Goal: Task Accomplishment & Management: Complete application form

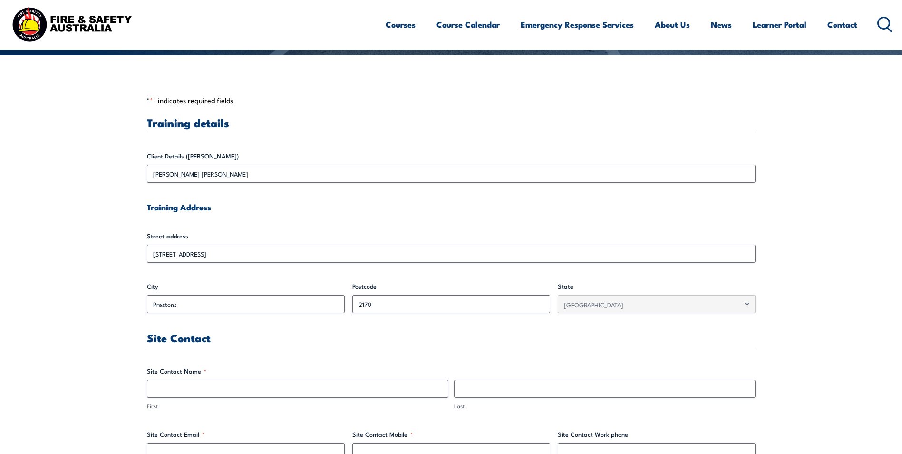
scroll to position [238, 0]
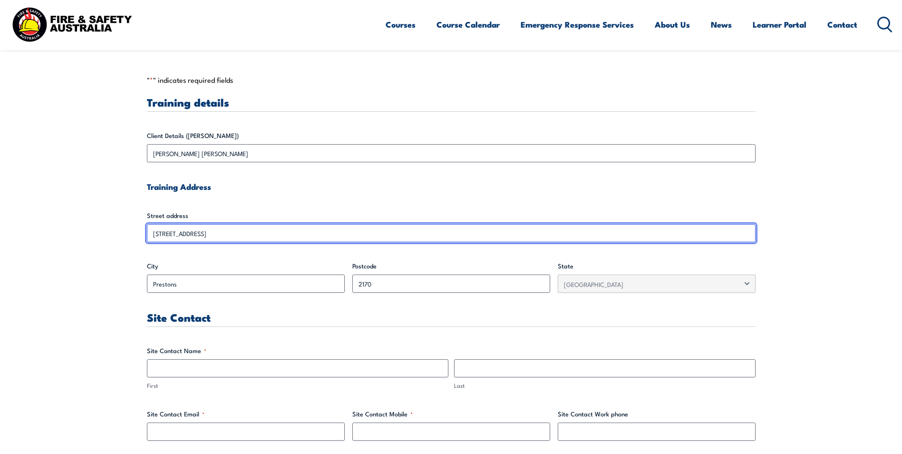
click at [156, 234] on input "[STREET_ADDRESS]" at bounding box center [451, 233] width 609 height 18
click at [154, 233] on input "[STREET_ADDRESS]" at bounding box center [451, 233] width 609 height 18
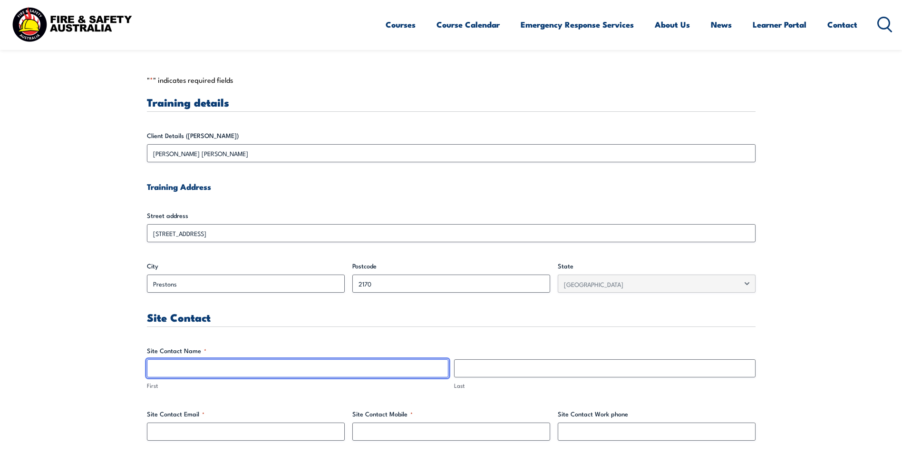
click at [202, 366] on input "First" at bounding box center [297, 368] width 301 height 18
type input "[PERSON_NAME]"
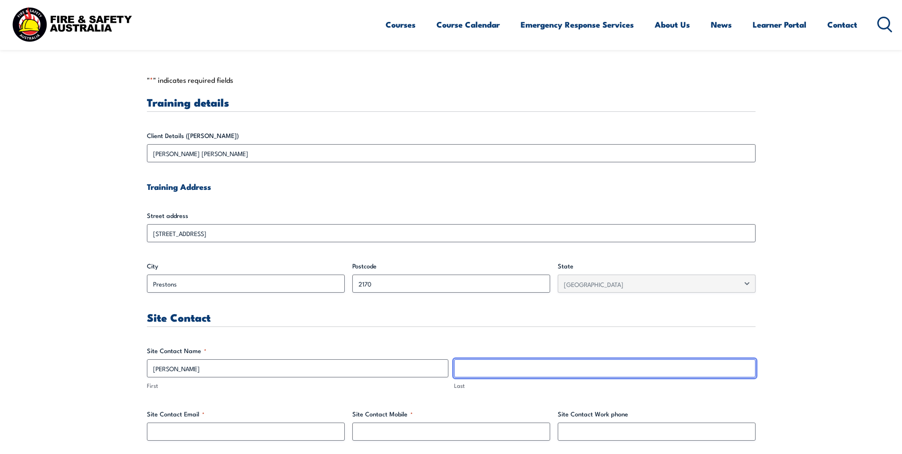
type input "[PERSON_NAME]"
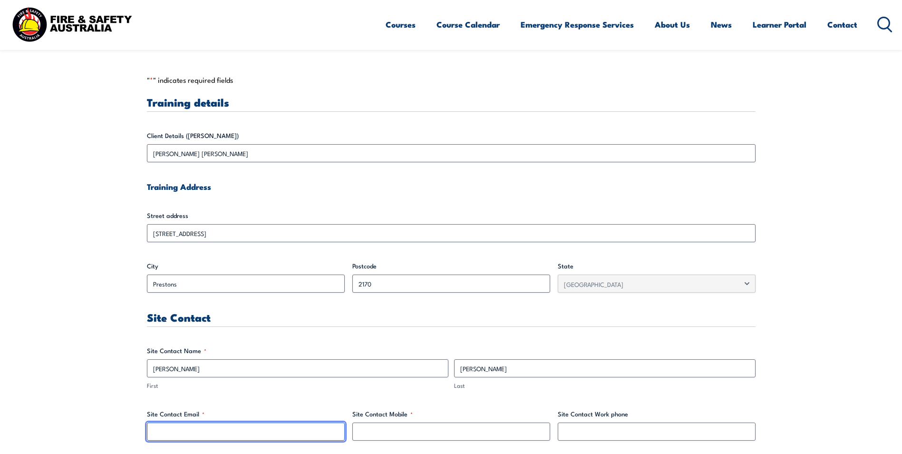
type input "[PERSON_NAME][EMAIL_ADDRESS][PERSON_NAME][DOMAIN_NAME]"
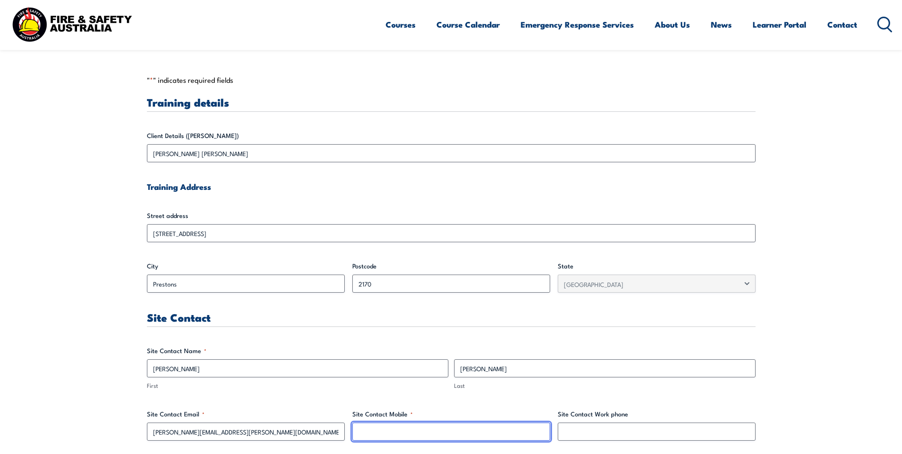
type input "0497626691"
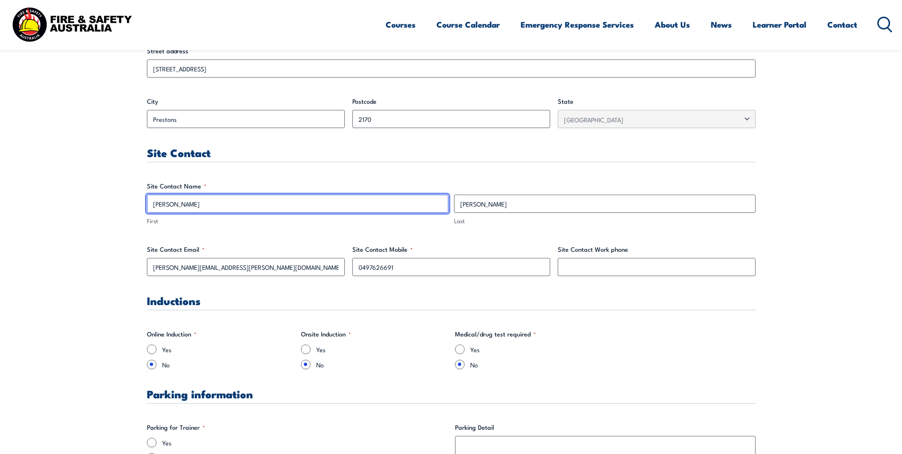
scroll to position [428, 0]
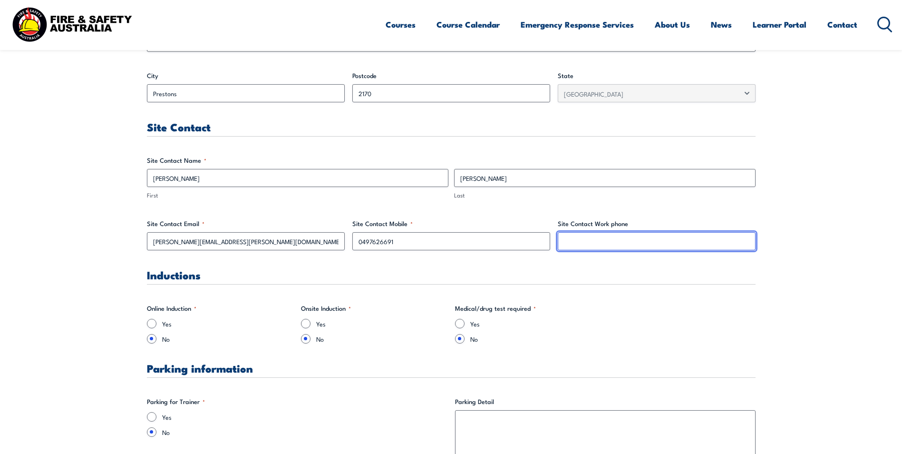
click at [598, 243] on input "Site Contact Work phone" at bounding box center [657, 241] width 198 height 18
click at [569, 240] on input "0297318642" at bounding box center [657, 241] width 198 height 18
click at [584, 242] on input "0 297318642" at bounding box center [657, 241] width 198 height 18
drag, startPoint x: 572, startPoint y: 239, endPoint x: 576, endPoint y: 250, distance: 11.7
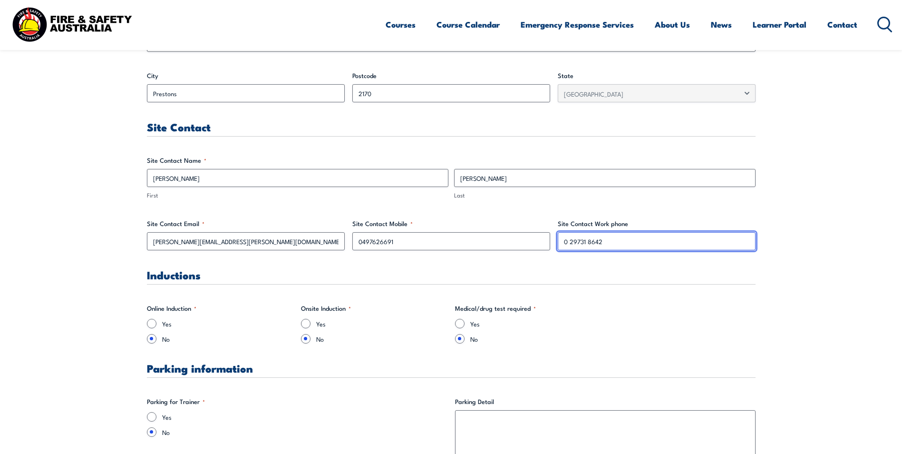
click at [573, 242] on input "0 29731 8642" at bounding box center [657, 241] width 198 height 18
type input "02 9731 8642"
click at [248, 281] on div "Inductions" at bounding box center [451, 276] width 609 height 15
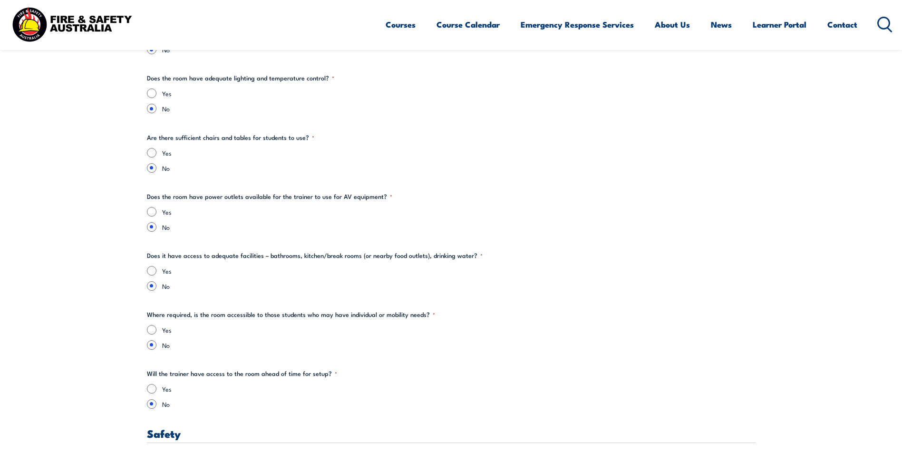
scroll to position [1236, 0]
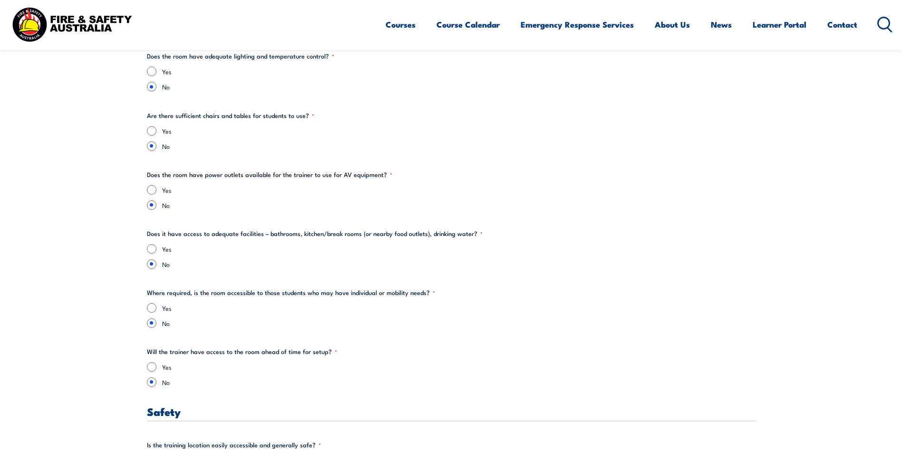
click at [158, 70] on div "Yes" at bounding box center [451, 72] width 609 height 10
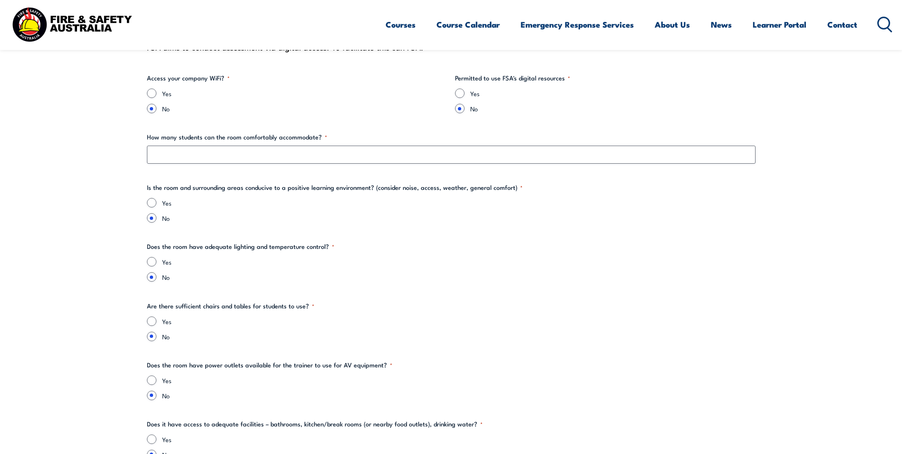
scroll to position [903, 0]
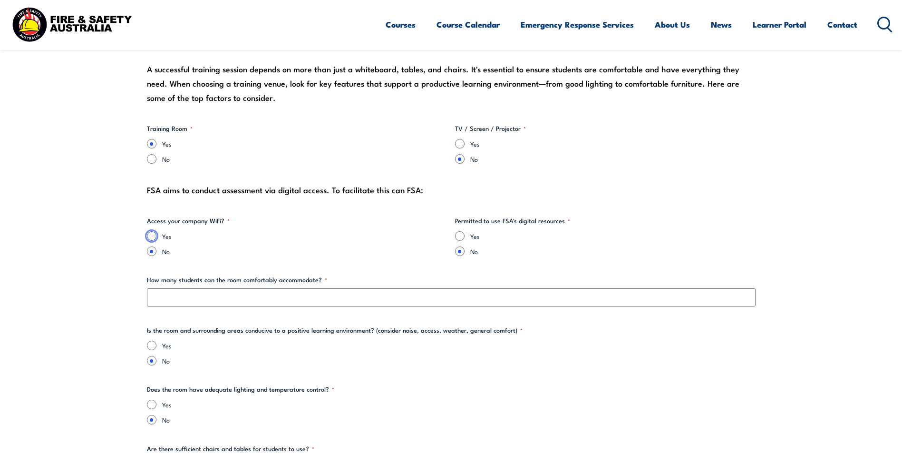
click at [154, 236] on input "Yes" at bounding box center [152, 236] width 10 height 10
radio input "true"
click at [460, 144] on input "Yes" at bounding box center [460, 144] width 10 height 10
radio input "true"
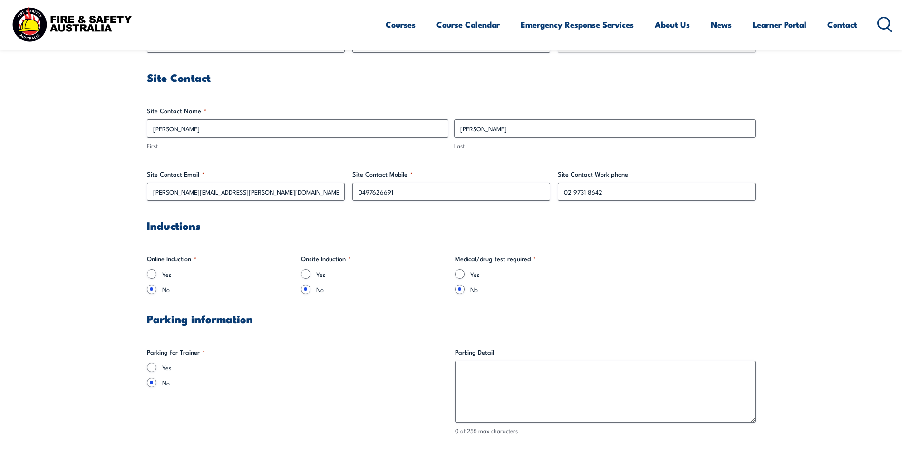
scroll to position [523, 0]
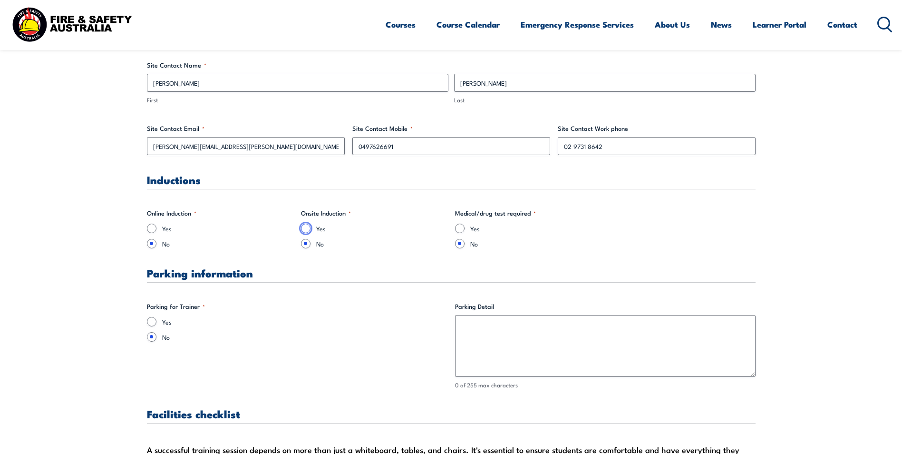
click at [309, 227] on input "Yes" at bounding box center [306, 228] width 10 height 10
radio input "true"
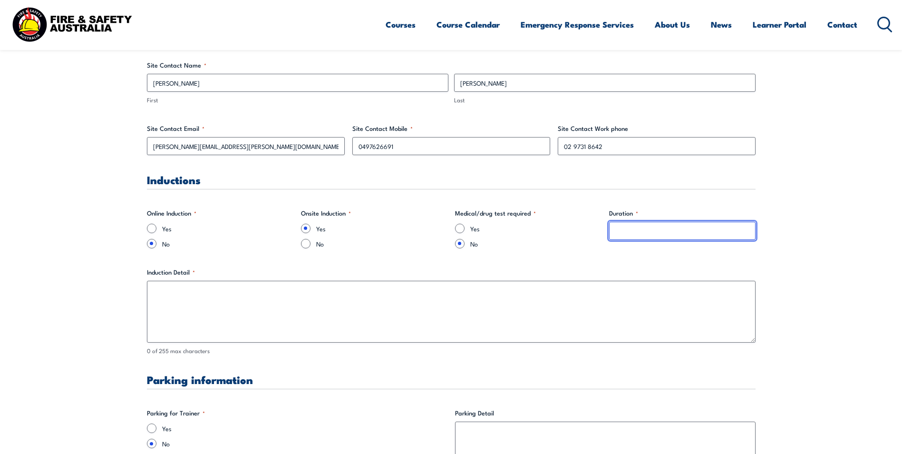
click at [634, 234] on input "Duration *" at bounding box center [682, 231] width 146 height 18
type input "1"
type input "5-10mins"
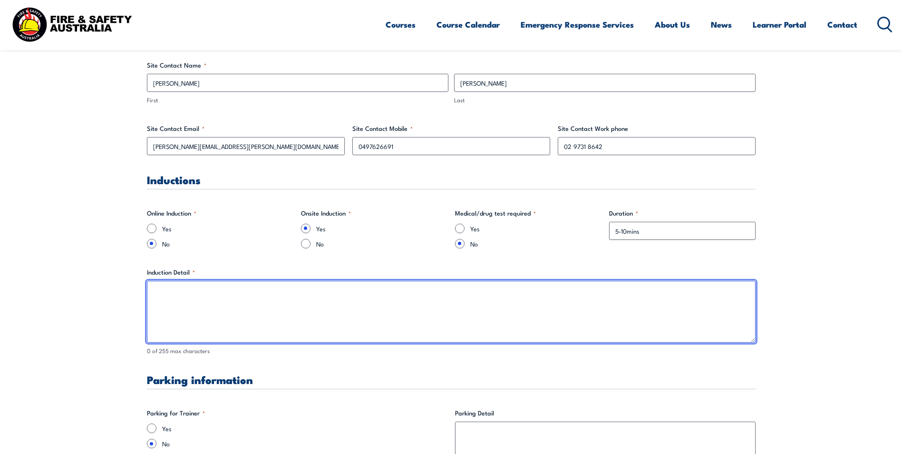
click at [244, 320] on textarea "Induction Detail *" at bounding box center [451, 312] width 609 height 62
click at [214, 299] on textarea "Please provide the following:" at bounding box center [451, 312] width 609 height 62
drag, startPoint x: 245, startPoint y: 291, endPoint x: 173, endPoint y: 291, distance: 72.3
click at [173, 291] on textarea "Please provide the following:" at bounding box center [451, 312] width 609 height 62
click at [202, 295] on textarea "Please provide the following:" at bounding box center [451, 312] width 609 height 62
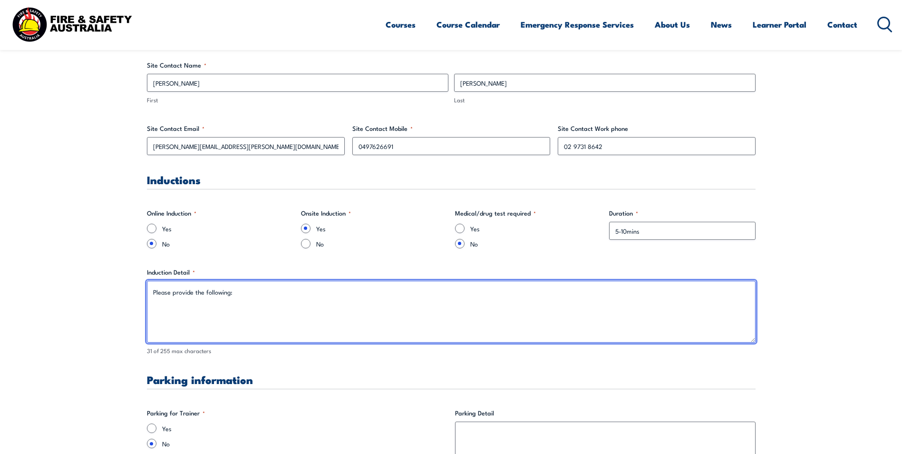
click at [178, 292] on textarea "Please provide the following:" at bounding box center [451, 312] width 609 height 62
paste textarea "1. Contractor Safety Handbook – the attached Handbook has been developed to pro…"
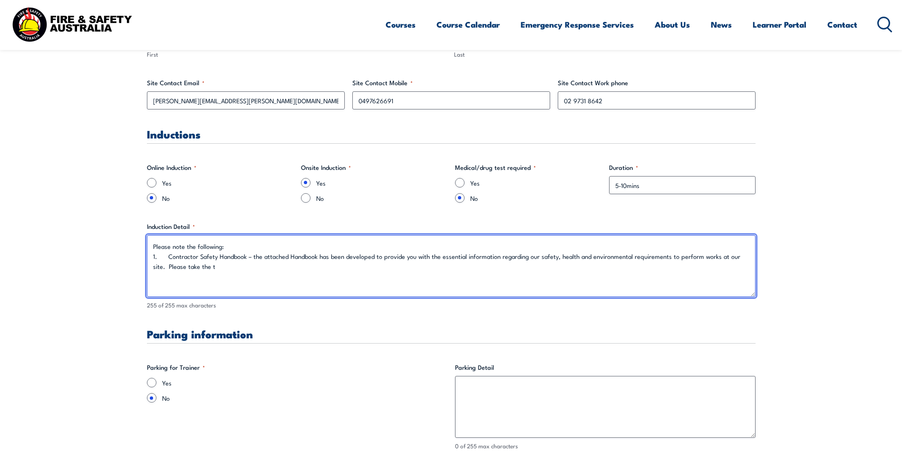
scroll to position [666, 0]
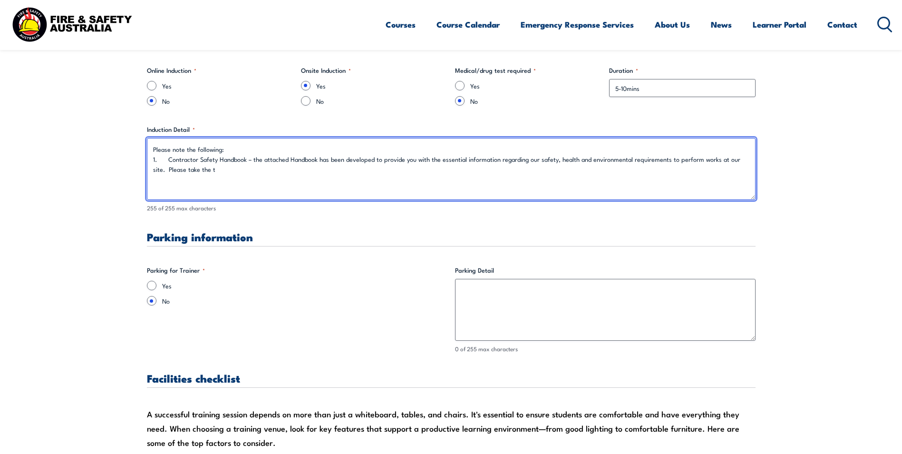
type textarea "Please note the following: 1. Contractor Safety Handbook – the attached Handboo…"
click at [219, 185] on textarea "Please note the following: 1. Contractor Safety Handbook – the attached Handboo…" at bounding box center [451, 169] width 609 height 62
drag, startPoint x: 203, startPoint y: 170, endPoint x: 142, endPoint y: 147, distance: 64.6
click at [203, 183] on textarea "Please note the following: 1. Contractor Safety Handbook – the attached Handboo…" at bounding box center [451, 169] width 609 height 62
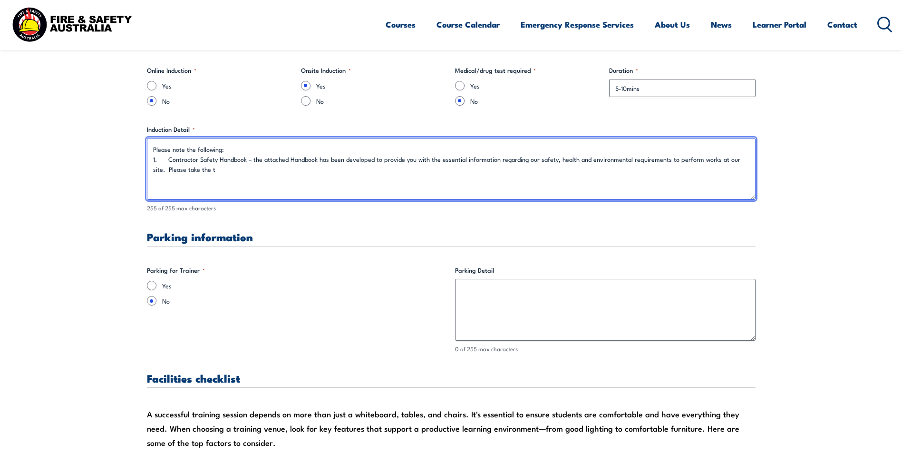
click at [197, 170] on textarea "Please note the following: 1. Contractor Safety Handbook – the attached Handboo…" at bounding box center [451, 169] width 609 height 62
drag, startPoint x: 206, startPoint y: 173, endPoint x: 148, endPoint y: 150, distance: 61.9
click at [148, 150] on textarea "Please note the following: 1. Contractor Safety Handbook – the attached Handboo…" at bounding box center [451, 169] width 609 height 62
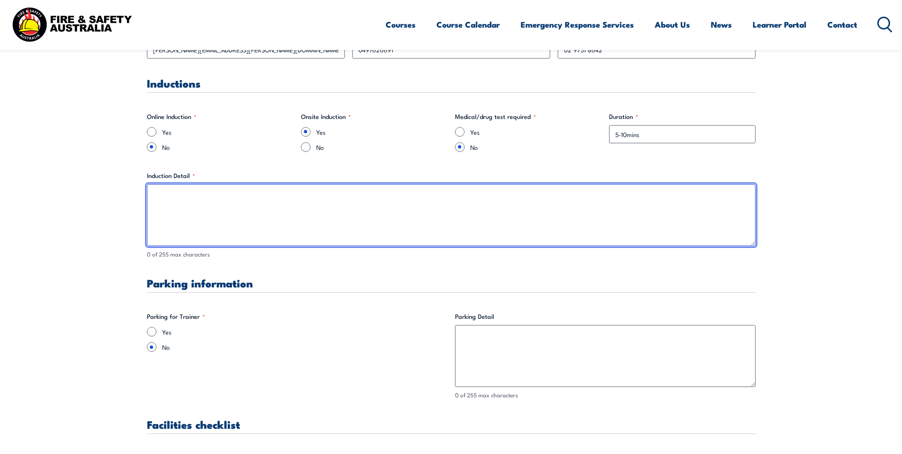
scroll to position [618, 0]
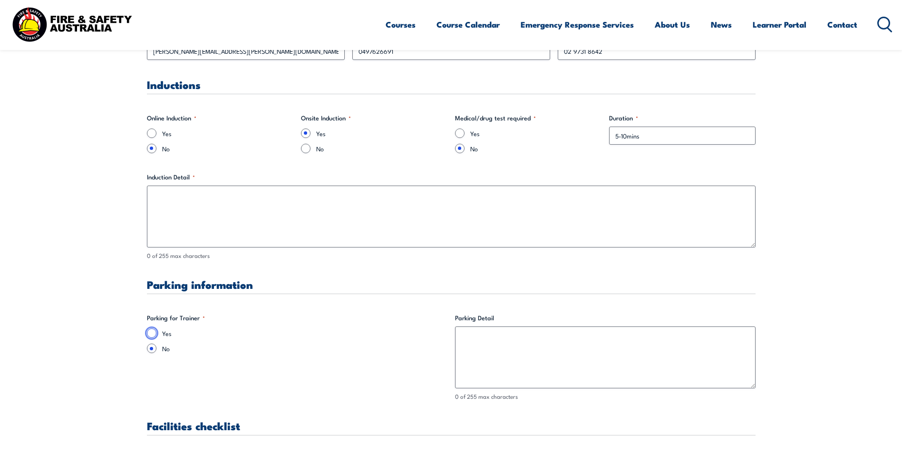
click at [151, 332] on input "Yes" at bounding box center [152, 333] width 10 height 10
radio input "true"
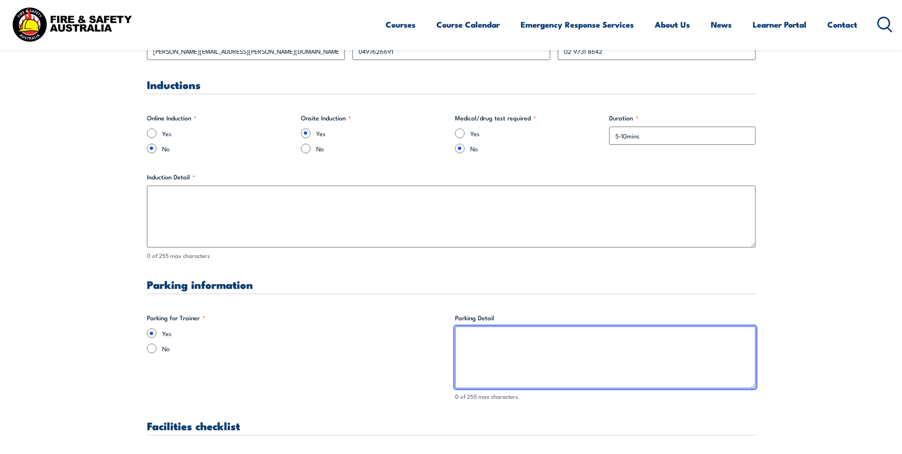
click at [516, 342] on textarea "Parking Detail" at bounding box center [605, 357] width 301 height 62
type textarea "P"
click at [552, 339] on textarea "When entering the site, you will locate parking directly ahead - s" at bounding box center [605, 357] width 301 height 62
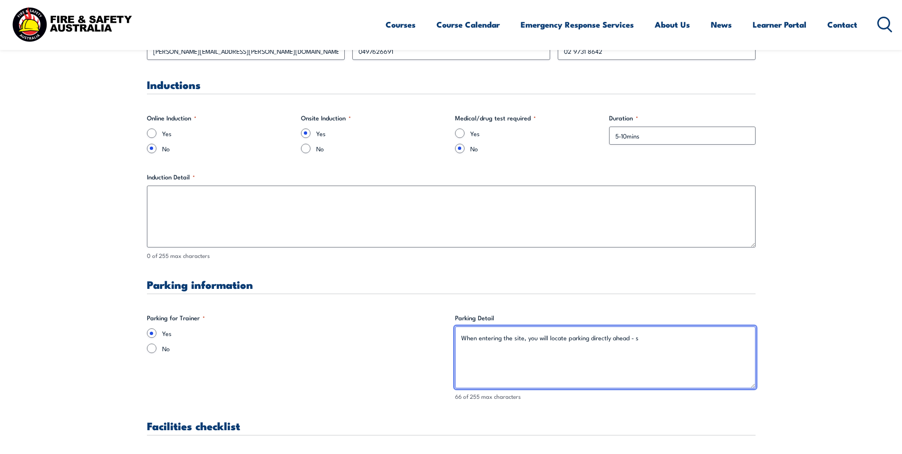
click at [542, 338] on textarea "When entering the site, you will locate parking directly ahead - s" at bounding box center [605, 357] width 301 height 62
click at [656, 338] on textarea "When entering the site, please proceed with staff car park located parking dire…" at bounding box center [605, 357] width 301 height 62
click at [709, 340] on textarea "When entering the site, please proceed with staff car park located directly ahe…" at bounding box center [605, 357] width 301 height 62
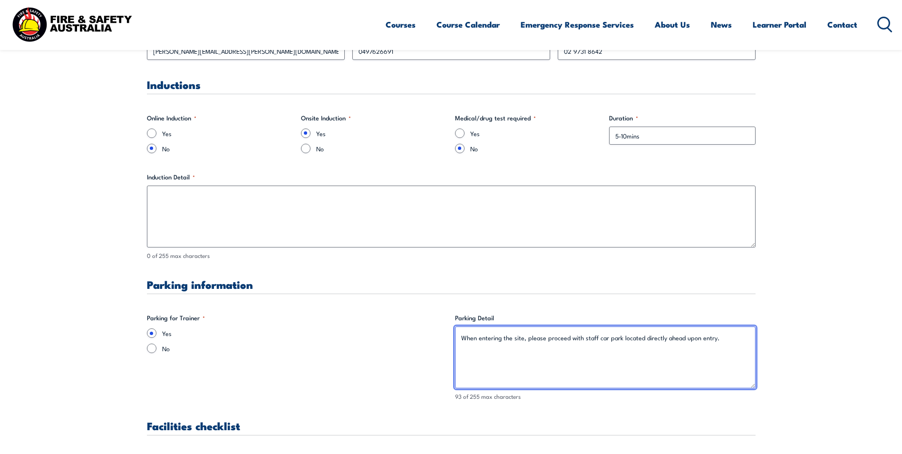
type textarea "When entering the site, please proceed with staff car park located directly ahe…"
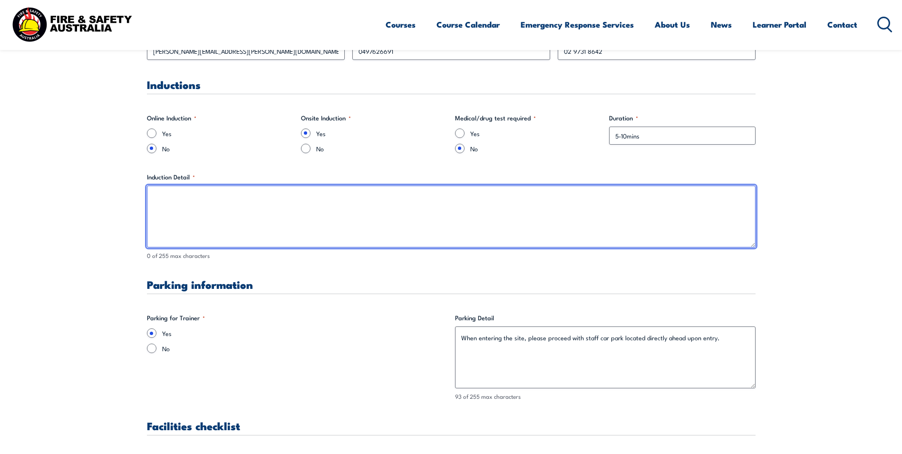
click at [216, 207] on textarea "Induction Detail *" at bounding box center [451, 216] width 609 height 62
type textarea "M"
click at [223, 207] on textarea "Proceed to Reception to sign in & out via QR code." at bounding box center [451, 216] width 609 height 62
click at [299, 198] on textarea "Proceed to Reception to sign in & out via QR code." at bounding box center [451, 216] width 609 height 62
click at [338, 195] on textarea "Proceed to Reception to sign in & out via QR code. Please provide" at bounding box center [451, 216] width 609 height 62
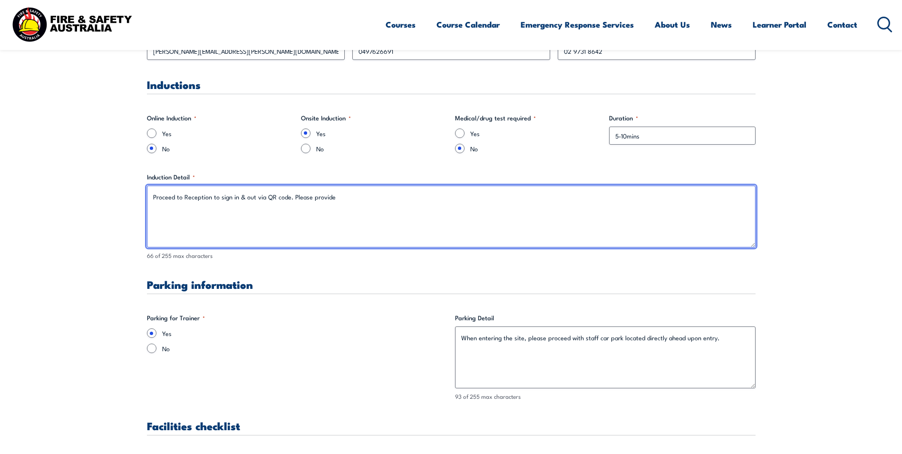
paste textarea "copy of Workers Compensation Certificate & Public Liability Certificate"
click at [333, 194] on textarea "Proceed to Reception to sign in & out via QR code. Please provide copy of Worke…" at bounding box center [451, 216] width 609 height 62
drag, startPoint x: 359, startPoint y: 195, endPoint x: 369, endPoint y: 202, distance: 12.7
click at [359, 195] on textarea "Proceed to Reception to sign in & out via QR code. Please provide a copy of Wor…" at bounding box center [451, 216] width 609 height 62
click at [619, 203] on textarea "Proceed to Reception to sign in & out via QR code. Please provide a copy of pro…" at bounding box center [451, 216] width 609 height 62
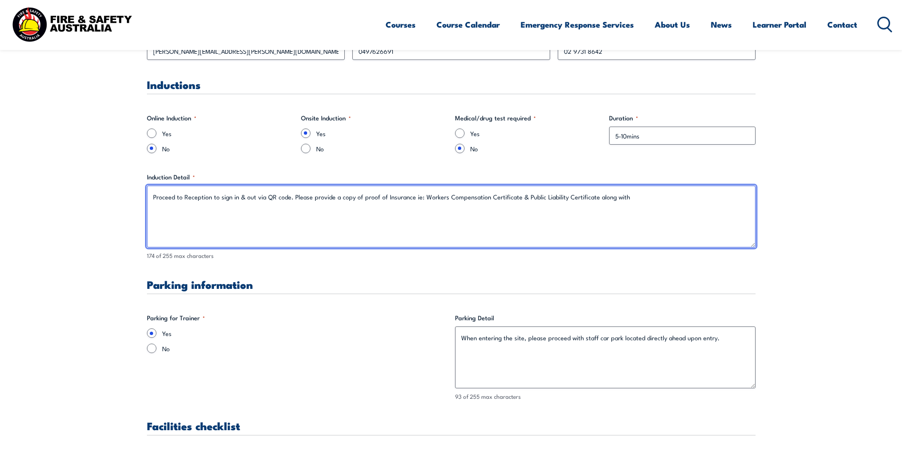
paste textarea "SWMS / JSA’s / SOP’s"
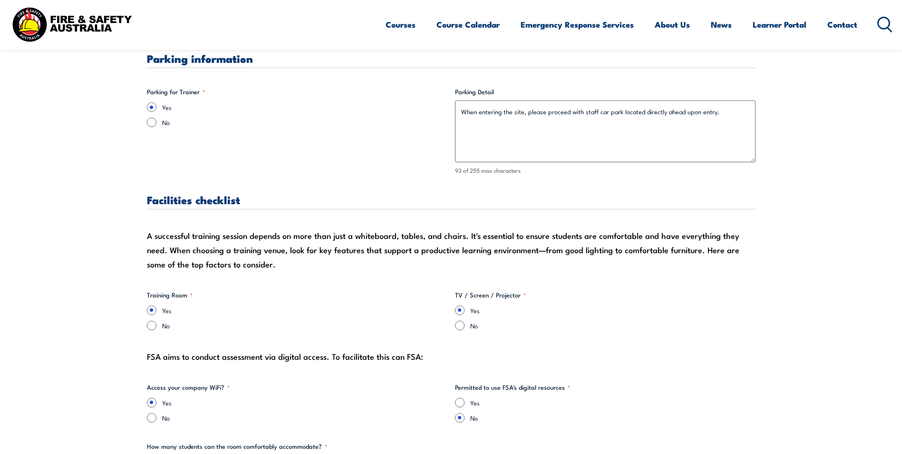
scroll to position [951, 0]
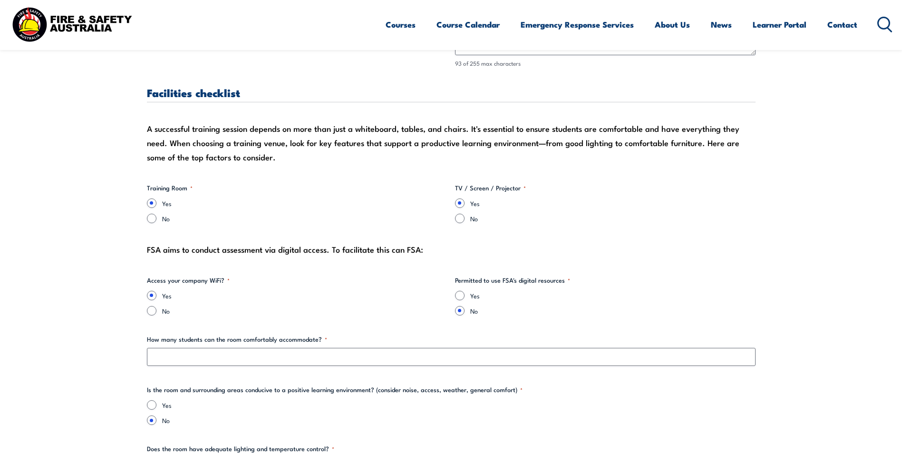
type textarea "Proceed to Reception to sign in & out via QR code. Please provide a copy of pro…"
click at [459, 295] on input "Yes" at bounding box center [460, 296] width 10 height 10
radio input "true"
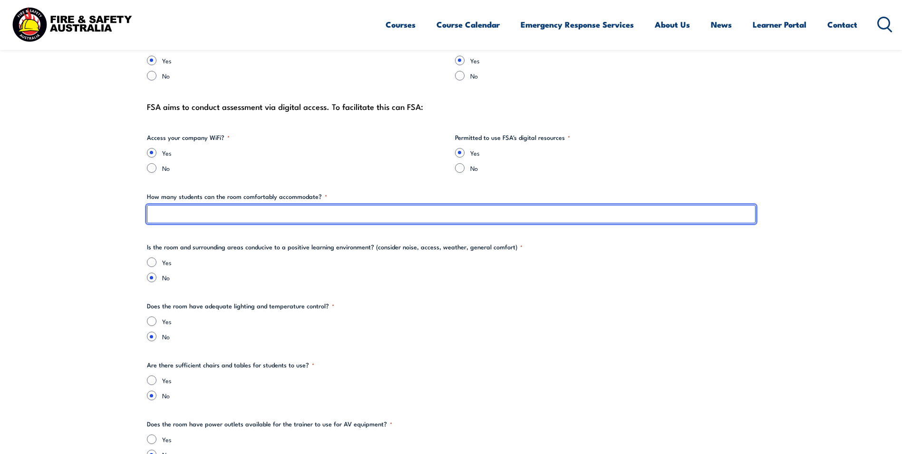
click at [203, 211] on input "How many students can the room comfortably accommodate? *" at bounding box center [451, 214] width 609 height 18
type input "12"
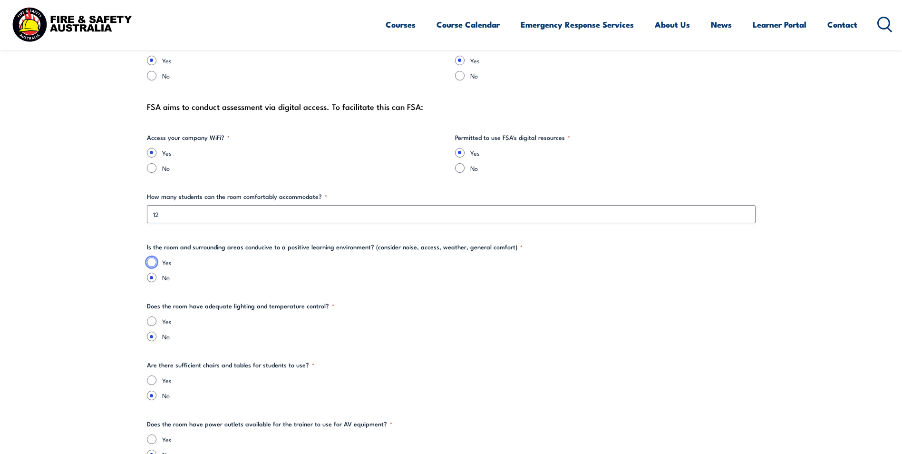
click at [154, 262] on input "Yes" at bounding box center [152, 262] width 10 height 10
radio input "true"
click at [150, 320] on input "Yes" at bounding box center [152, 321] width 10 height 10
radio input "true"
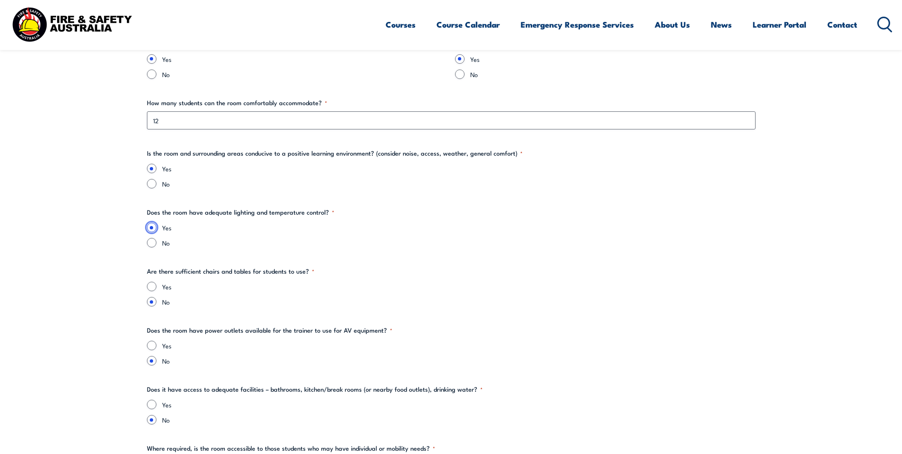
scroll to position [1189, 0]
click at [151, 285] on input "Yes" at bounding box center [152, 285] width 10 height 10
radio input "true"
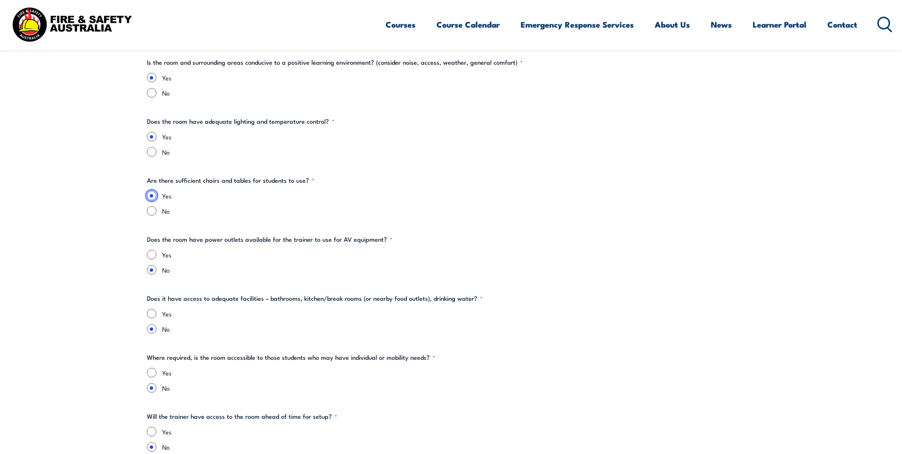
scroll to position [1284, 0]
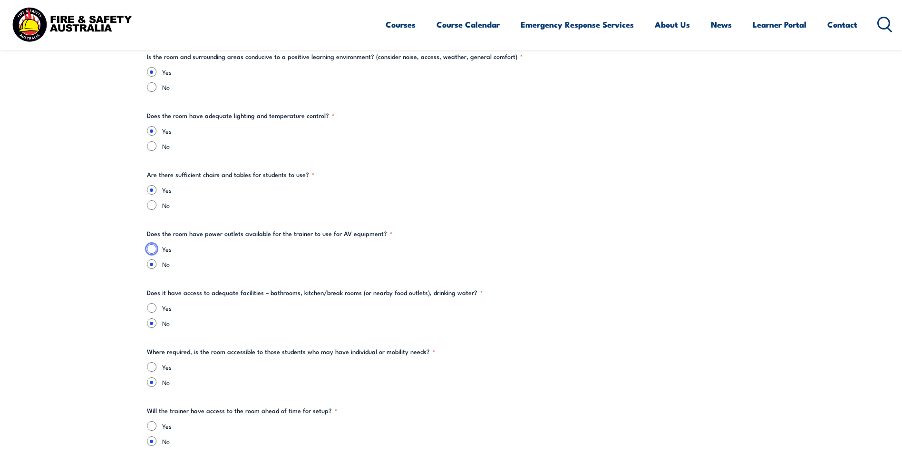
click at [152, 247] on input "Yes" at bounding box center [152, 249] width 10 height 10
radio input "true"
click at [154, 309] on input "Yes" at bounding box center [152, 308] width 10 height 10
radio input "true"
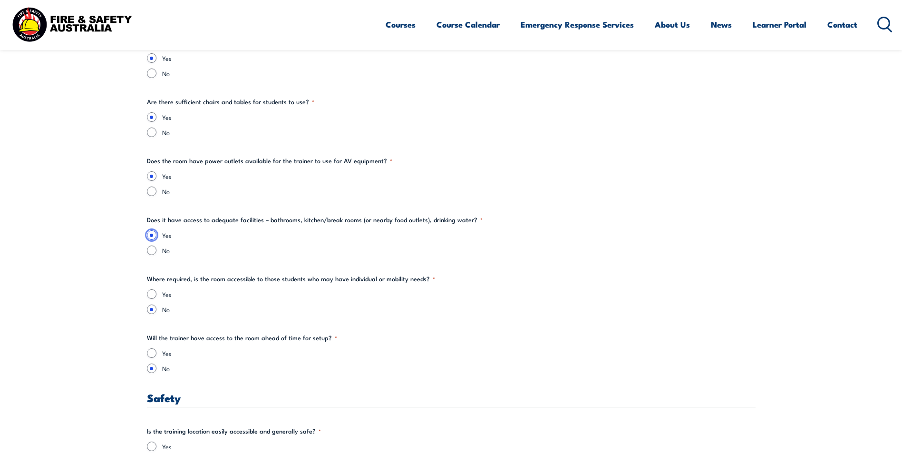
scroll to position [1379, 0]
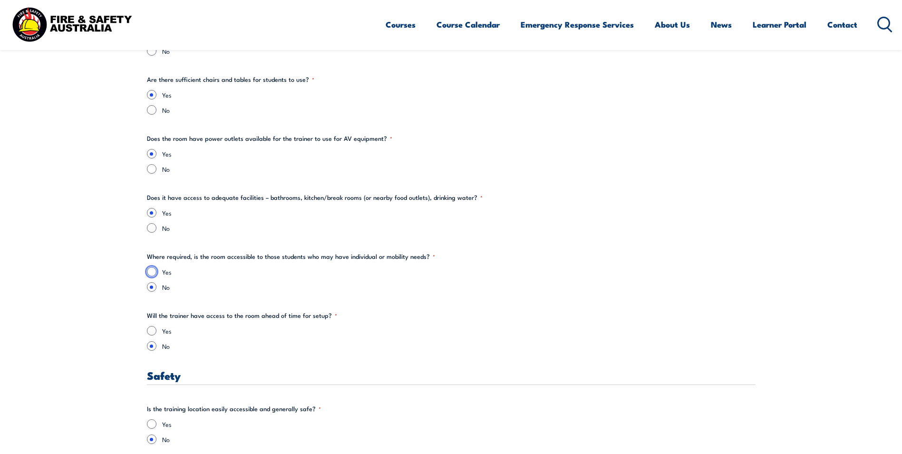
click at [151, 272] on input "Yes" at bounding box center [152, 272] width 10 height 10
radio input "true"
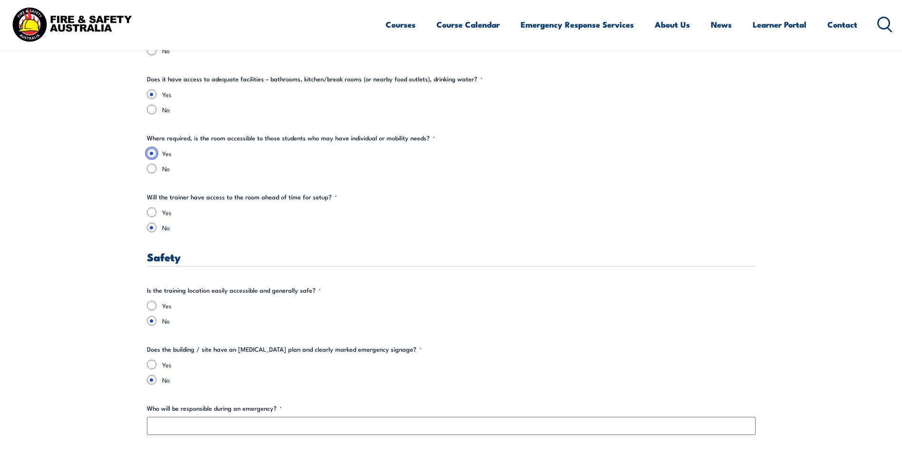
scroll to position [1474, 0]
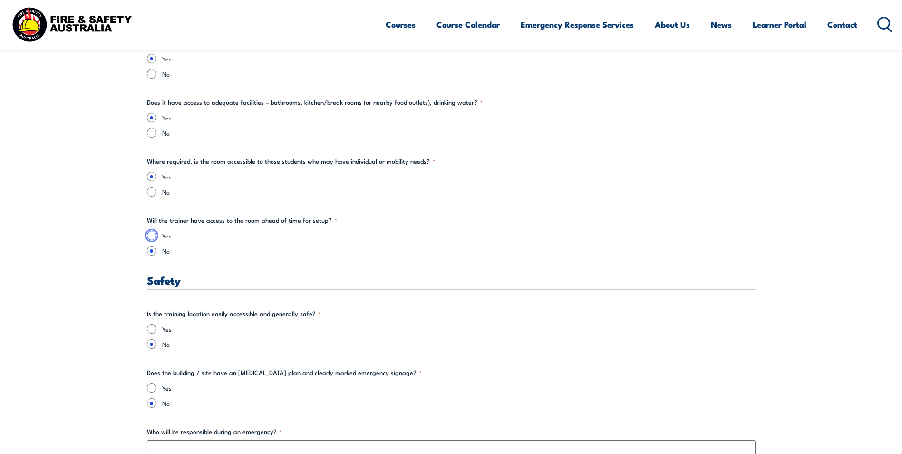
click at [149, 237] on input "Yes" at bounding box center [152, 236] width 10 height 10
radio input "true"
click at [155, 329] on input "Yes" at bounding box center [152, 329] width 10 height 10
radio input "true"
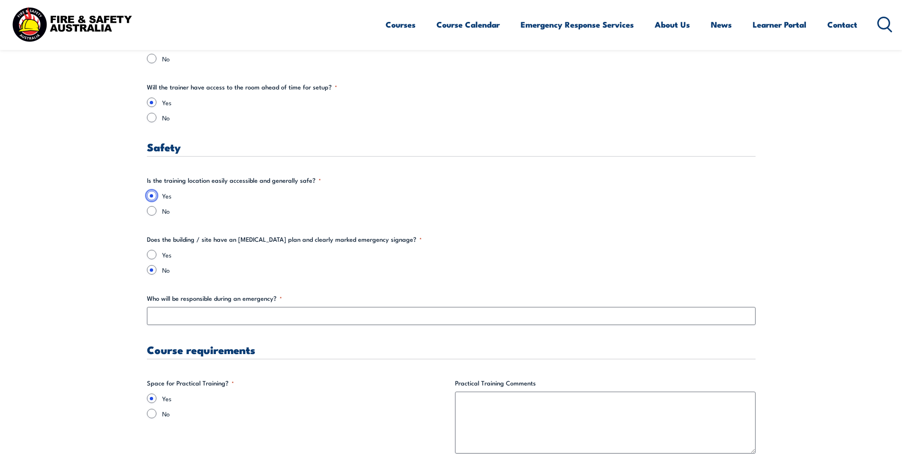
scroll to position [1617, 0]
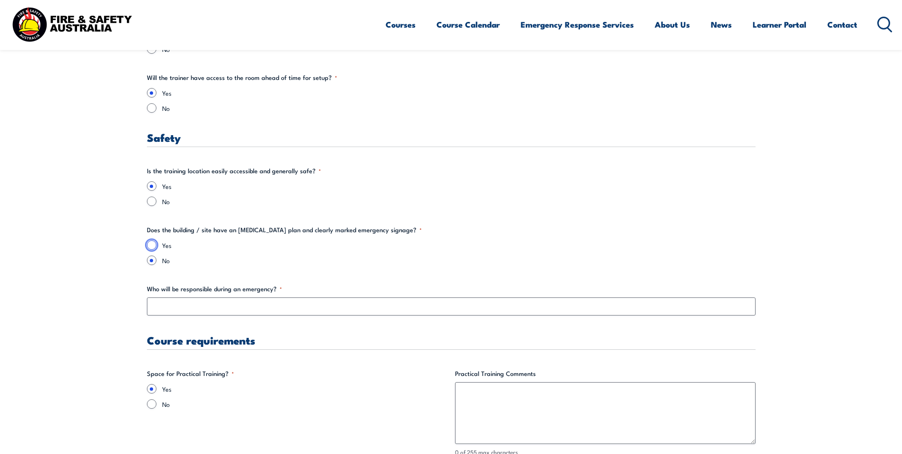
click at [155, 246] on input "Yes" at bounding box center [152, 245] width 10 height 10
radio input "true"
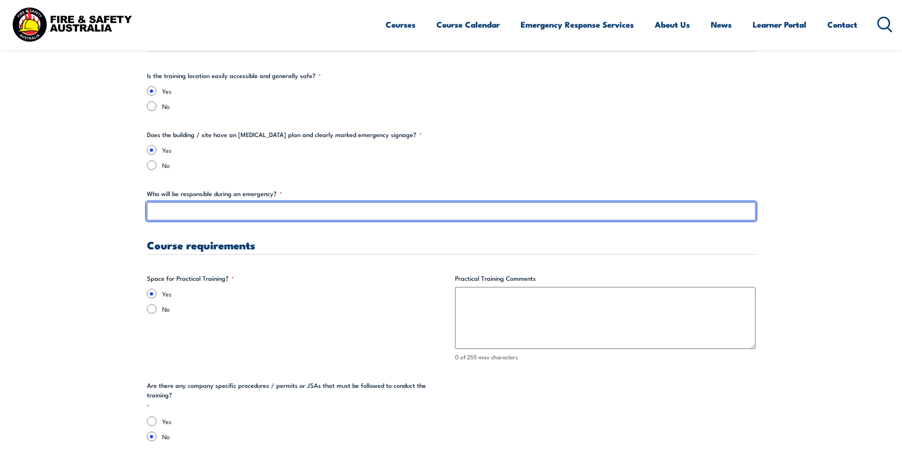
click at [187, 214] on input "Who will be responsible during an emergency? *" at bounding box center [451, 211] width 609 height 18
click at [299, 212] on input "Chief Fire Wardens [PERSON_NAME] &/or [PERSON_NAME]" at bounding box center [451, 211] width 609 height 18
type input "Chief Fire Wardens [PERSON_NAME] &/or [PERSON_NAME]"
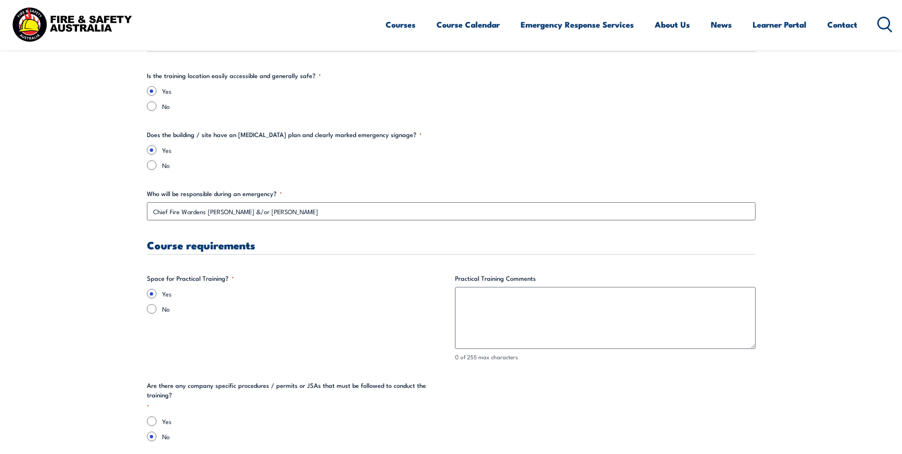
click at [340, 250] on h3 "Course requirements" at bounding box center [451, 244] width 609 height 11
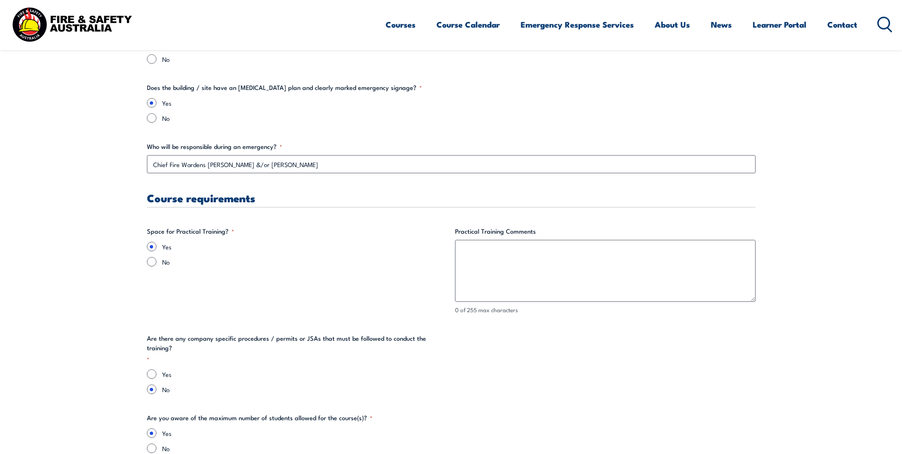
scroll to position [1807, 0]
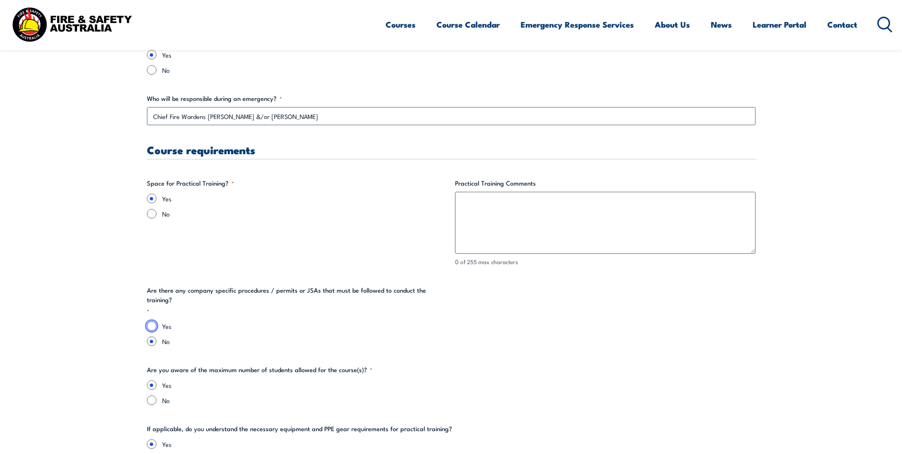
click at [152, 321] on input "Yes" at bounding box center [152, 326] width 10 height 10
radio input "true"
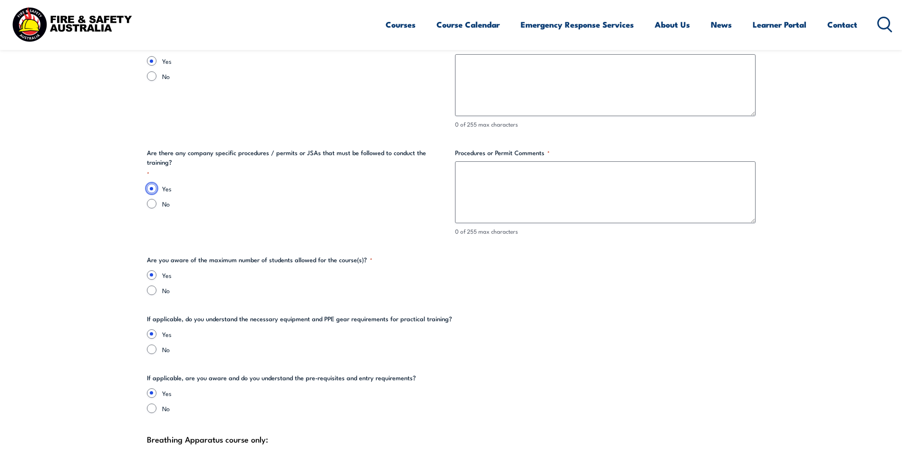
scroll to position [1950, 0]
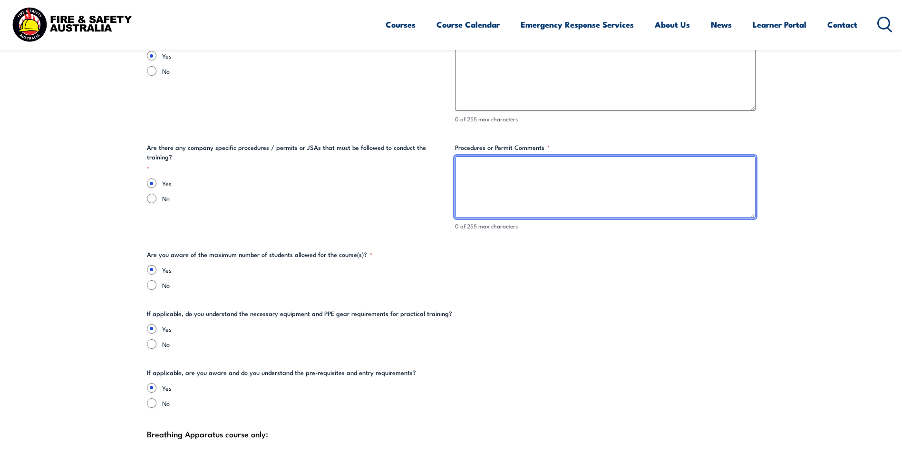
click at [526, 171] on textarea "Procedures or Permit Comments *" at bounding box center [605, 187] width 301 height 62
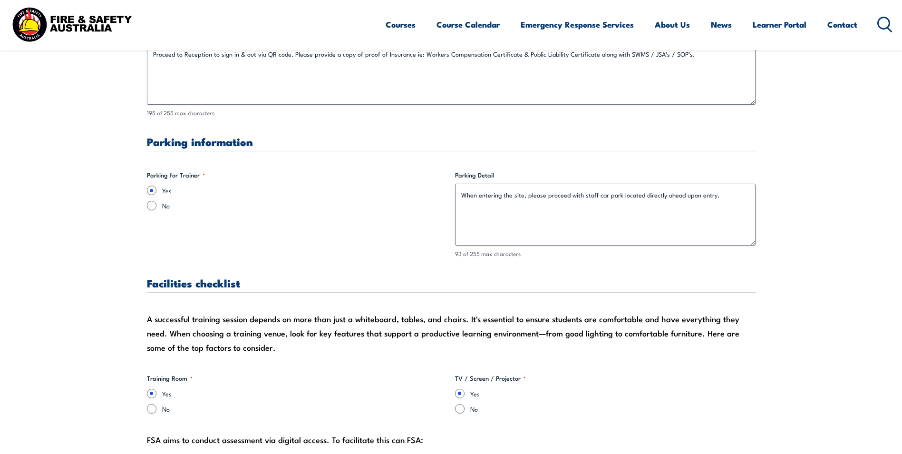
scroll to position [523, 0]
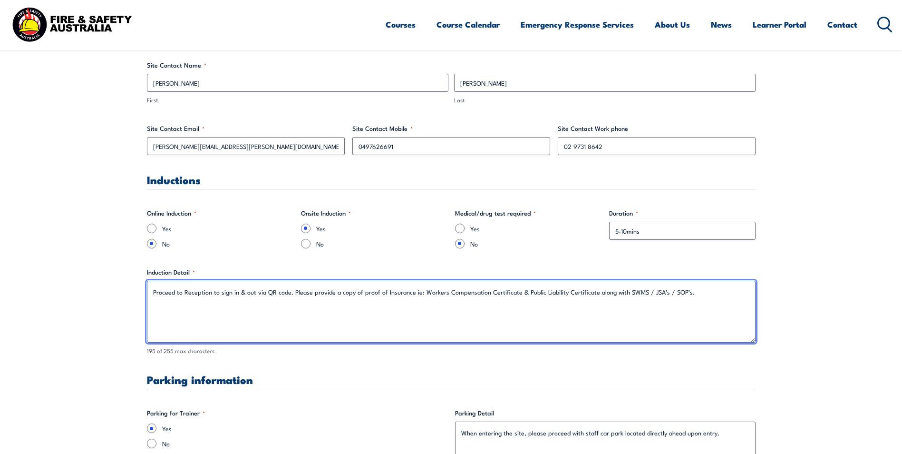
drag, startPoint x: 292, startPoint y: 292, endPoint x: 700, endPoint y: 300, distance: 407.6
click at [700, 300] on textarea "Proceed to Reception to sign in & out via QR code. Please provide a copy of pro…" at bounding box center [451, 312] width 609 height 62
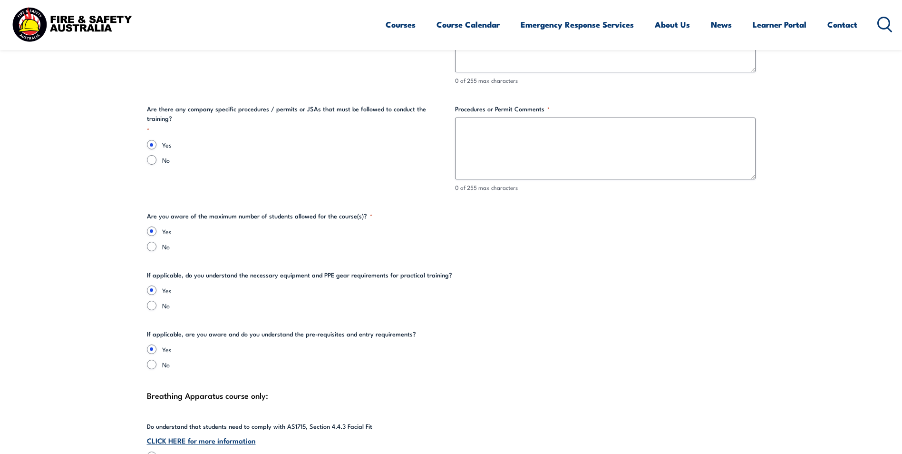
scroll to position [1950, 0]
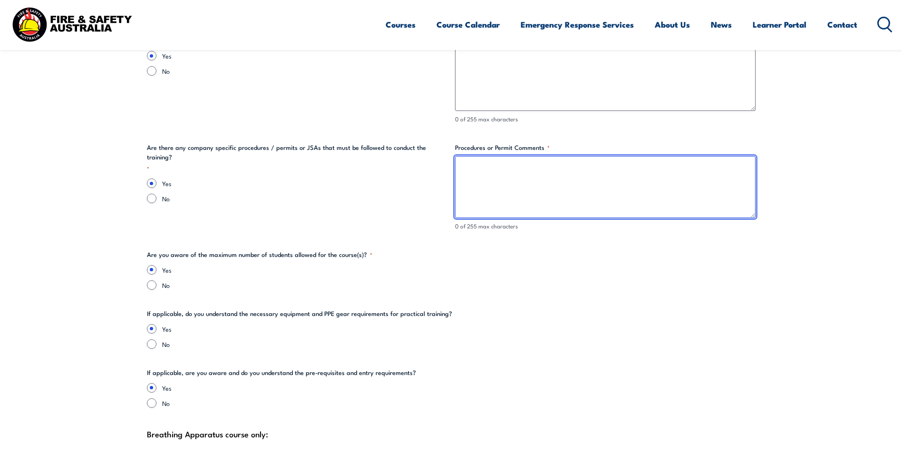
click at [482, 170] on textarea "Procedures or Permit Comments *" at bounding box center [605, 187] width 301 height 62
paste textarea "Please provide a copy of proof of Insurance ie: Workers Compensation Certificat…"
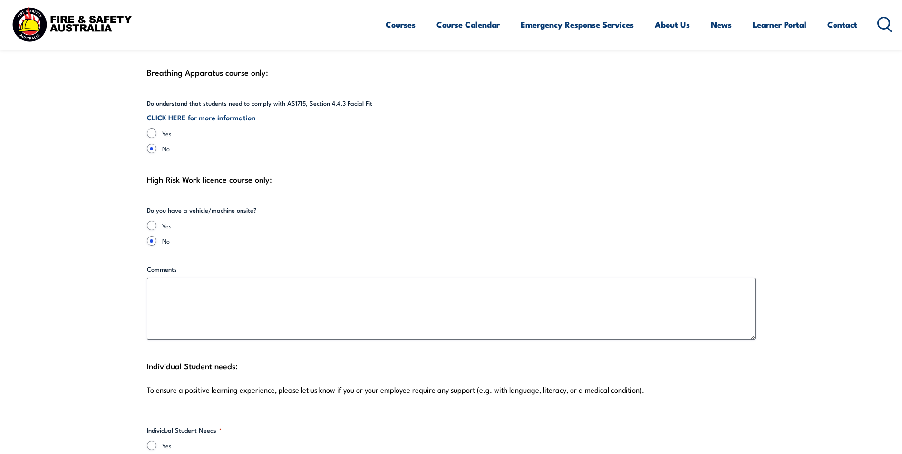
scroll to position [2330, 0]
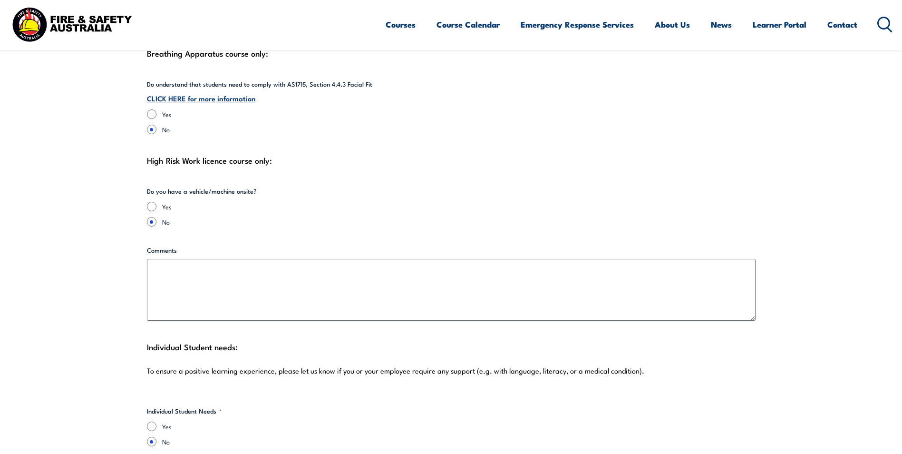
type textarea "Please provide a copy of proof of Insurance ie: Workers Compensation Certificat…"
click at [155, 111] on input "Yes" at bounding box center [152, 114] width 10 height 10
radio input "true"
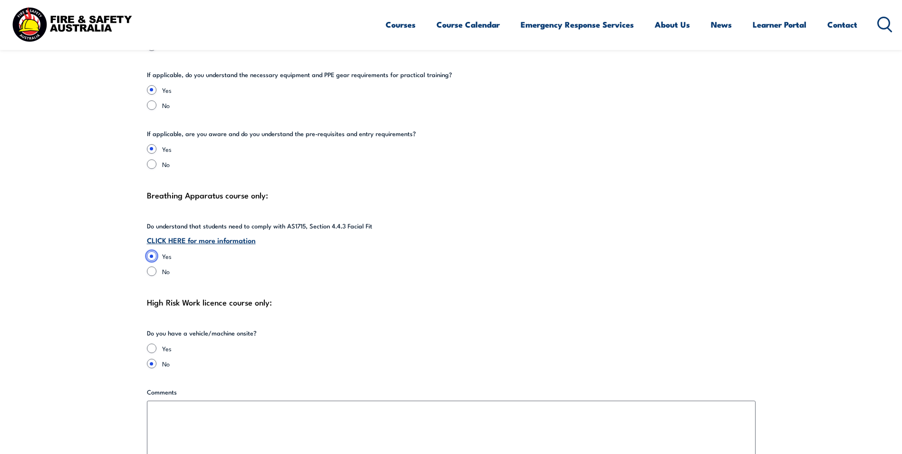
scroll to position [2425, 0]
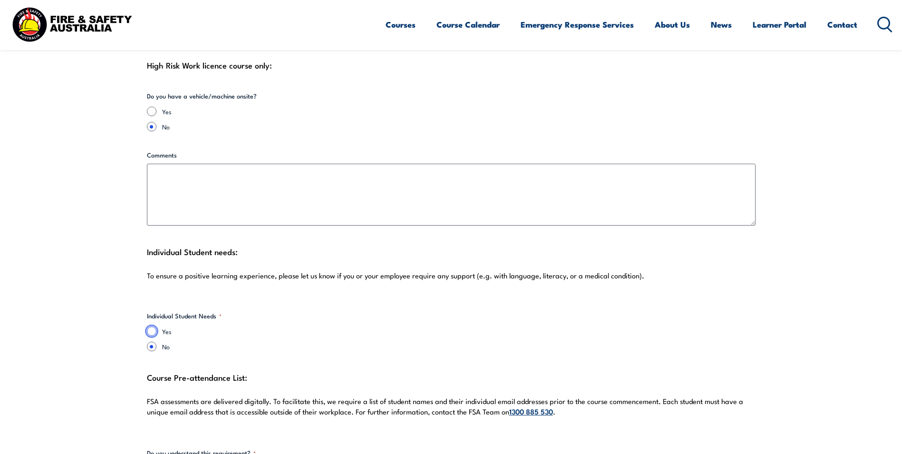
click at [151, 330] on input "Yes" at bounding box center [152, 331] width 10 height 10
radio input "true"
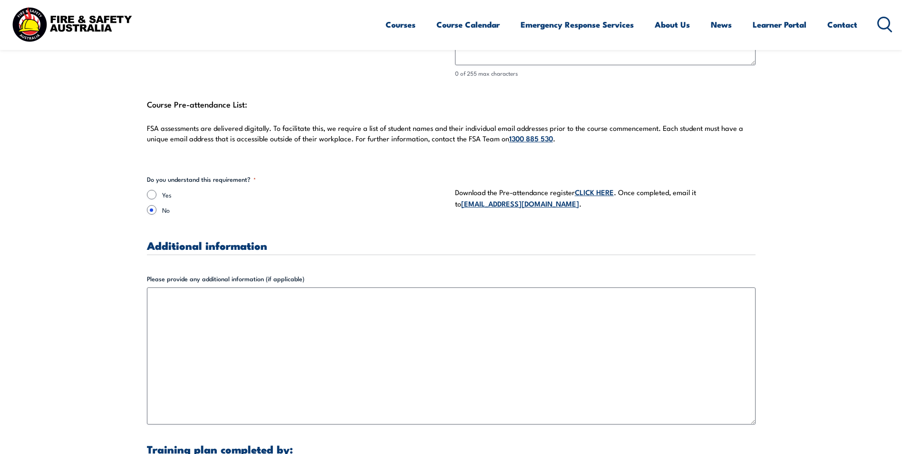
scroll to position [2758, 0]
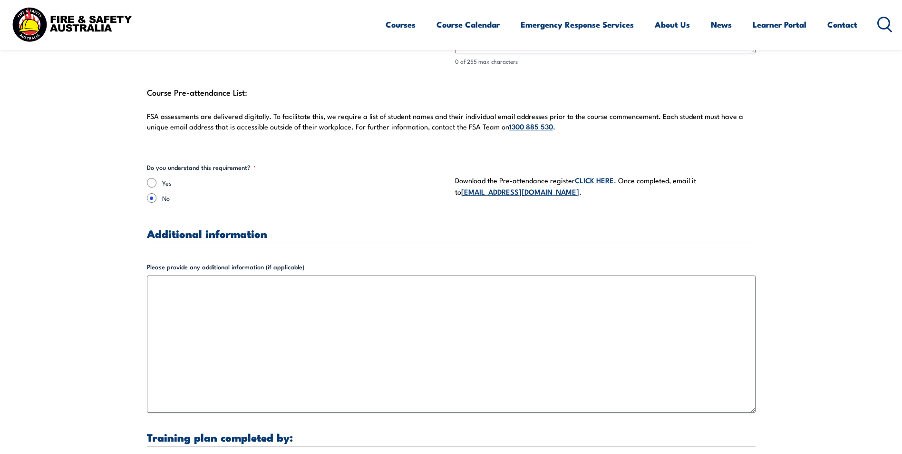
click at [594, 180] on link "CLICK HERE" at bounding box center [594, 180] width 39 height 10
click at [153, 184] on input "Yes" at bounding box center [152, 183] width 10 height 10
radio input "true"
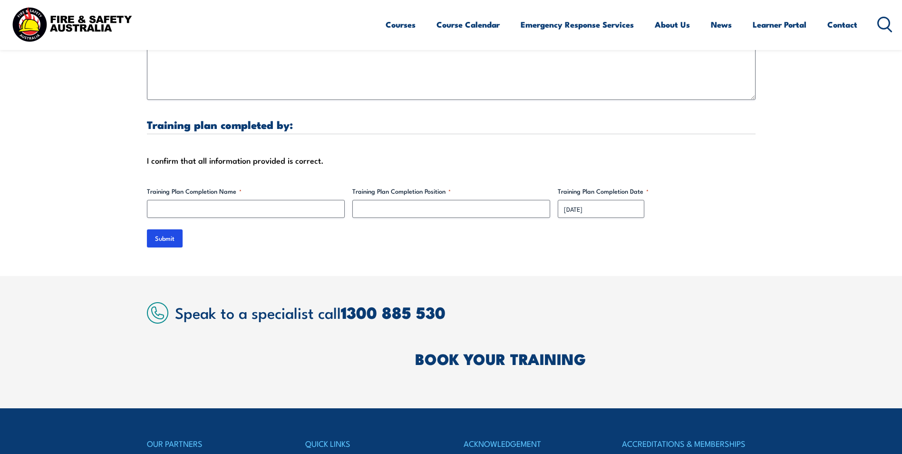
scroll to position [3091, 0]
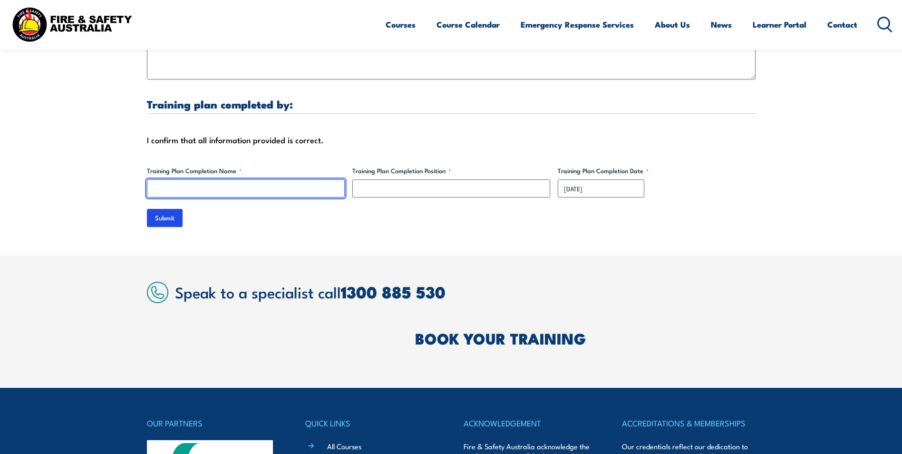
click at [218, 196] on input "Training Plan Completion Name *" at bounding box center [246, 188] width 198 height 18
type input "[PERSON_NAME] [PERSON_NAME]"
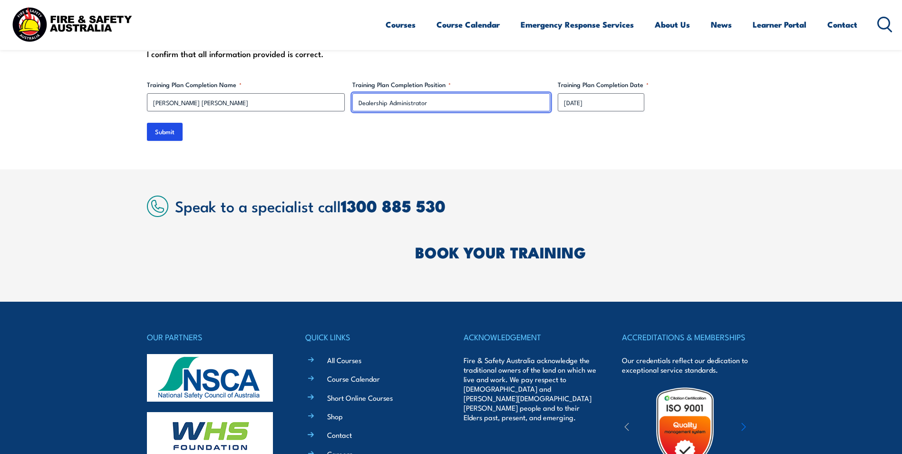
scroll to position [3043, 0]
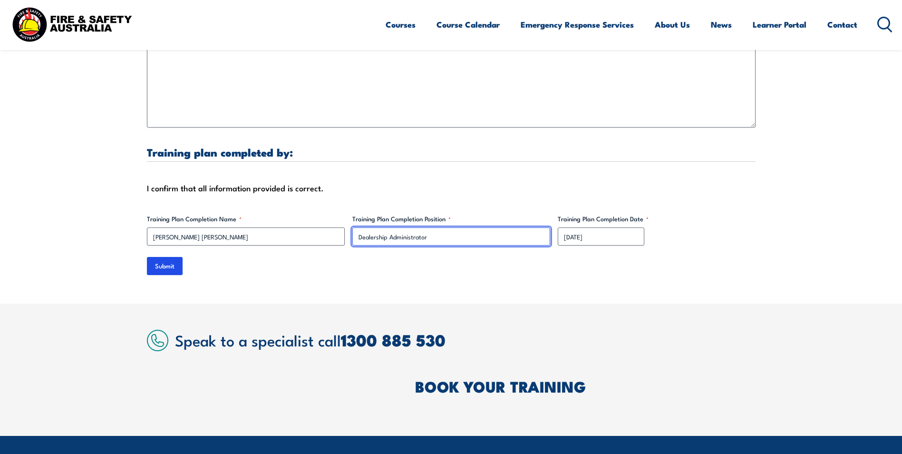
type input "Dealership Administrator"
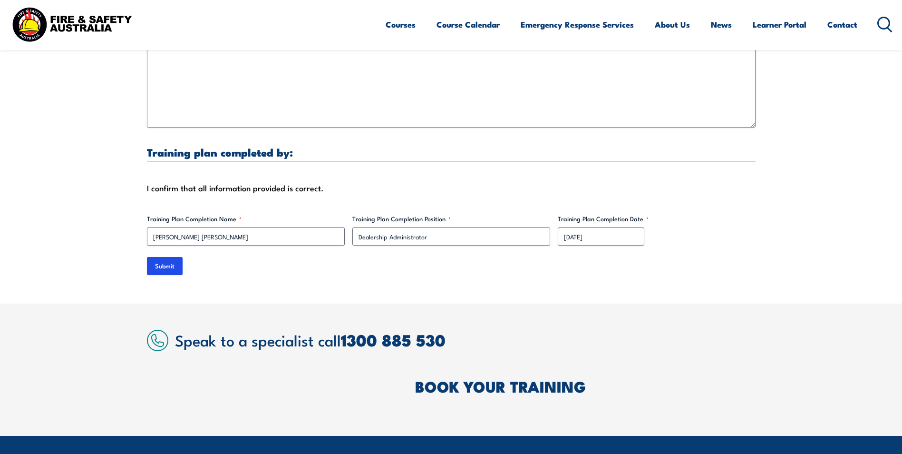
click at [236, 270] on div "Submit" at bounding box center [451, 266] width 609 height 18
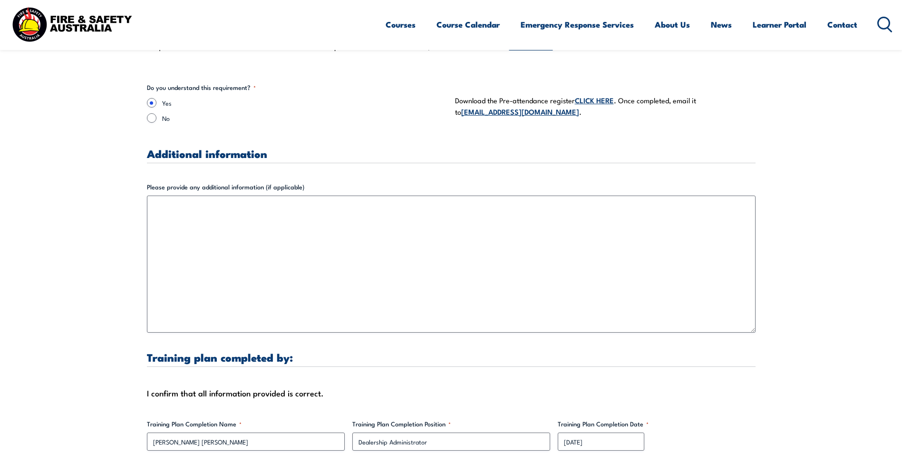
scroll to position [2710, 0]
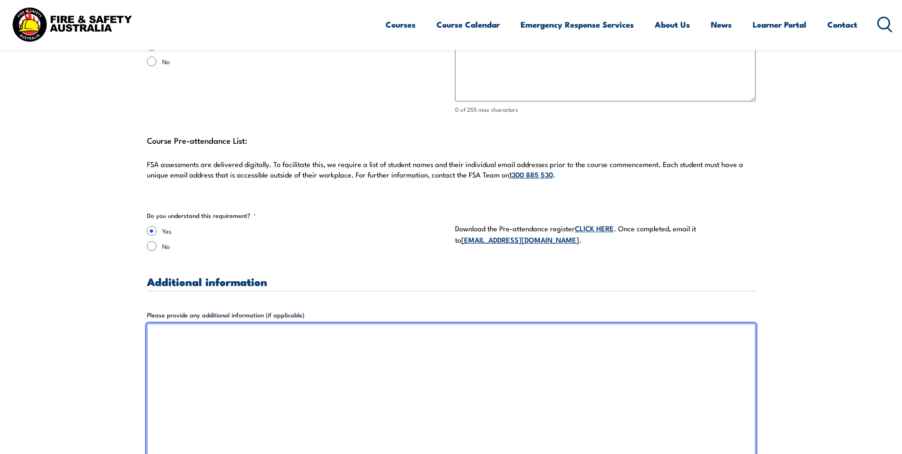
click at [243, 352] on textarea "Please provide any additional information (if applicable)" at bounding box center [451, 391] width 609 height 137
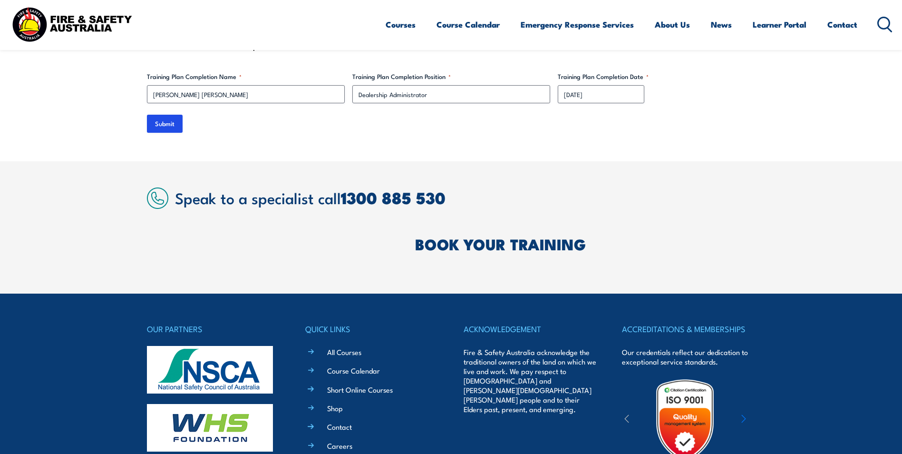
scroll to position [3185, 0]
type textarea "Morning tea & lunch will be provided"
drag, startPoint x: 161, startPoint y: 122, endPoint x: 181, endPoint y: 120, distance: 19.6
click at [161, 122] on input "Submit" at bounding box center [165, 123] width 36 height 18
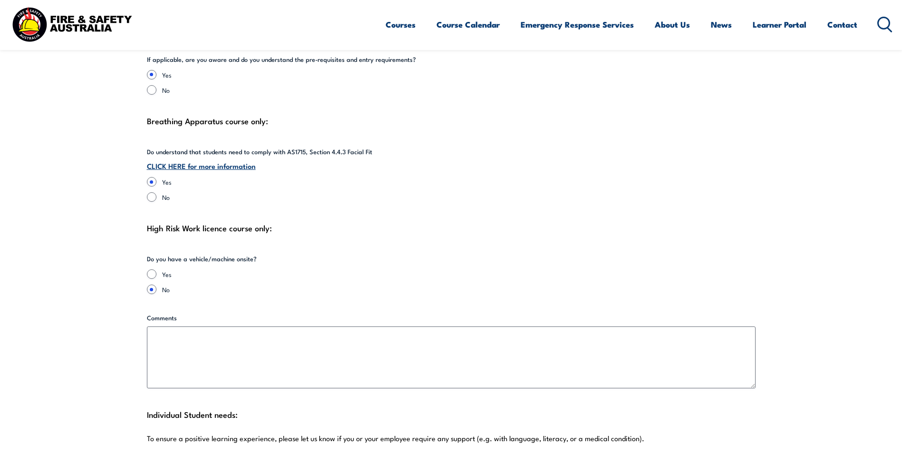
scroll to position [2324, 0]
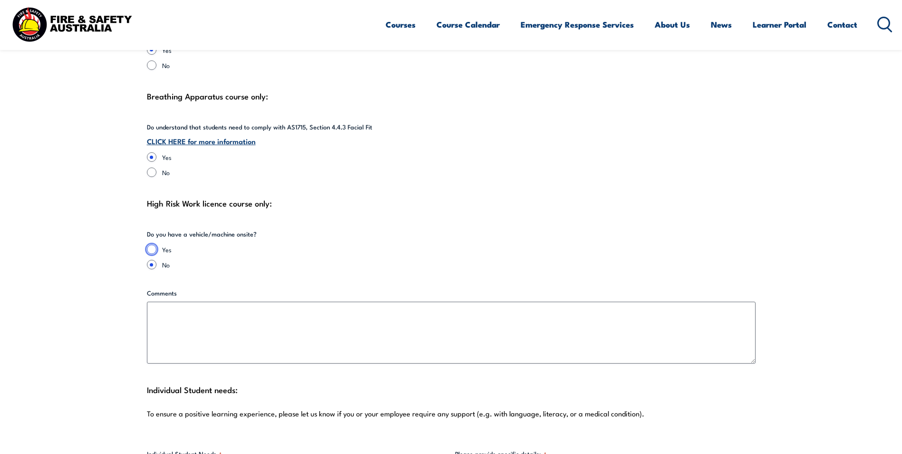
click at [151, 251] on input "Yes" at bounding box center [152, 249] width 10 height 10
radio input "true"
click at [219, 144] on link "CLICK HERE for more information" at bounding box center [201, 141] width 109 height 10
